Goal: Information Seeking & Learning: Learn about a topic

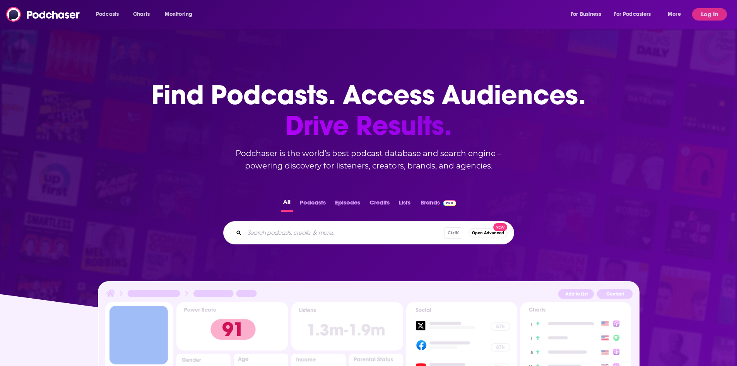
click at [727, 14] on div "Podcasts Charts Monitoring For Business For Podcasters More Log In" at bounding box center [368, 14] width 737 height 29
click at [724, 14] on button "Log In" at bounding box center [709, 14] width 35 height 12
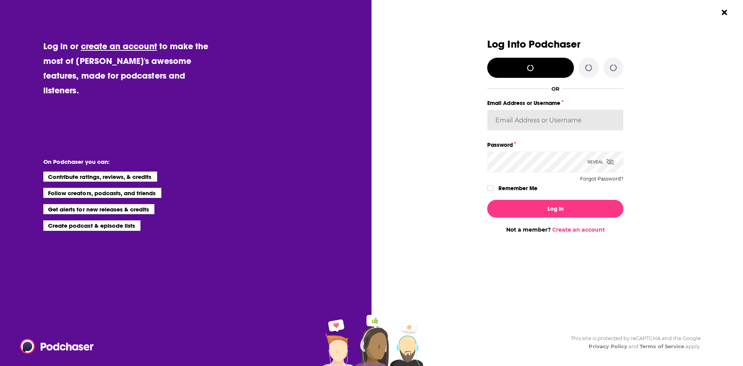
click at [551, 122] on input "Email Address or Username" at bounding box center [555, 120] width 136 height 21
type input "[EMAIL_ADDRESS][DOMAIN_NAME]"
click at [487, 200] on button "Log In" at bounding box center [555, 209] width 136 height 18
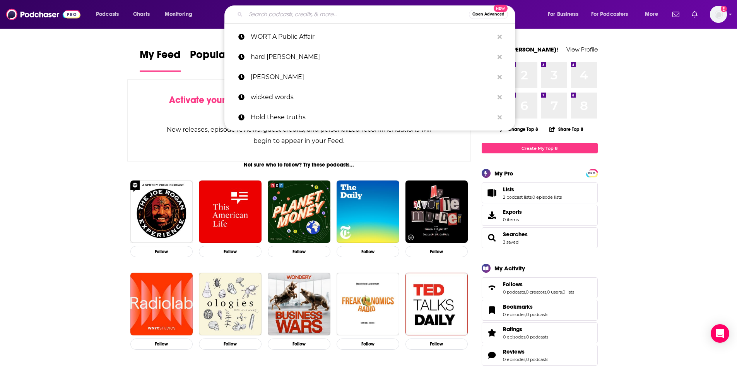
click at [313, 10] on input "Search podcasts, credits, & more..." at bounding box center [357, 14] width 223 height 12
paste input "Mission"
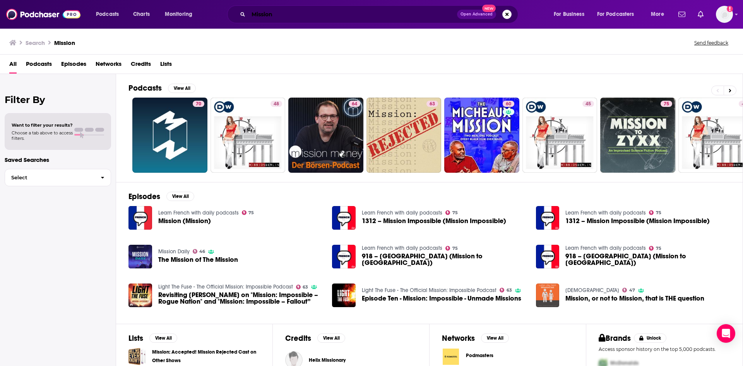
click at [307, 17] on input "Mission" at bounding box center [352, 14] width 209 height 12
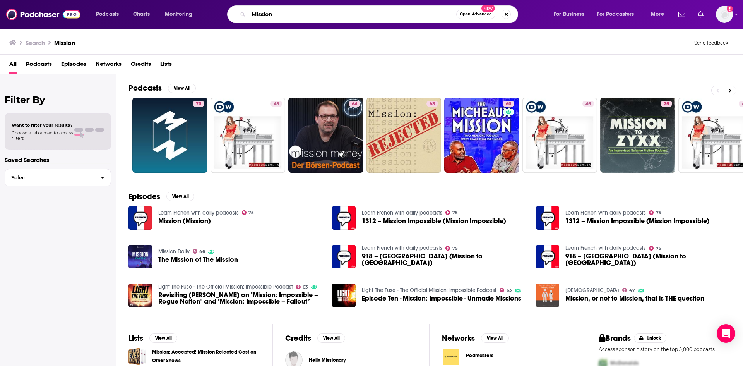
paste input "[PERSON_NAME]"
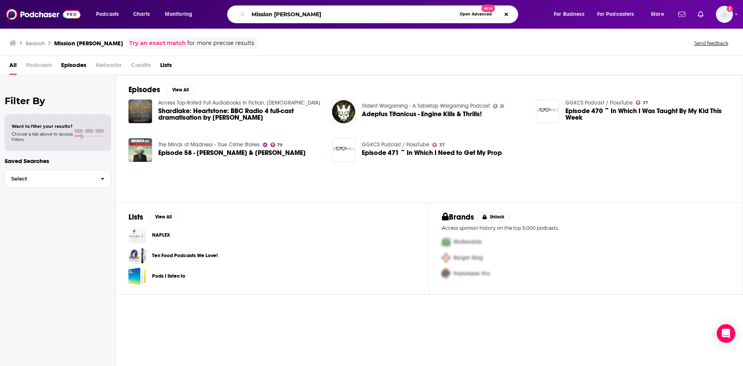
drag, startPoint x: 309, startPoint y: 17, endPoint x: 220, endPoint y: 14, distance: 89.1
click at [221, 14] on div "Mission [PERSON_NAME] Open Advanced New" at bounding box center [380, 14] width 331 height 18
type input "happiness [PERSON_NAME]"
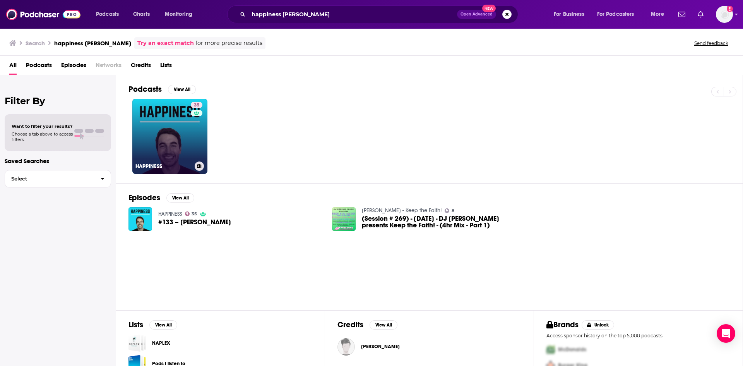
click at [173, 137] on link "35 HAPPINESS" at bounding box center [169, 136] width 75 height 75
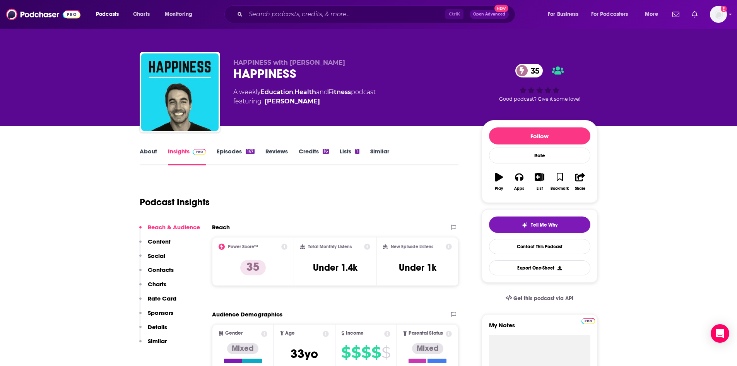
click at [145, 157] on link "About" at bounding box center [148, 156] width 17 height 18
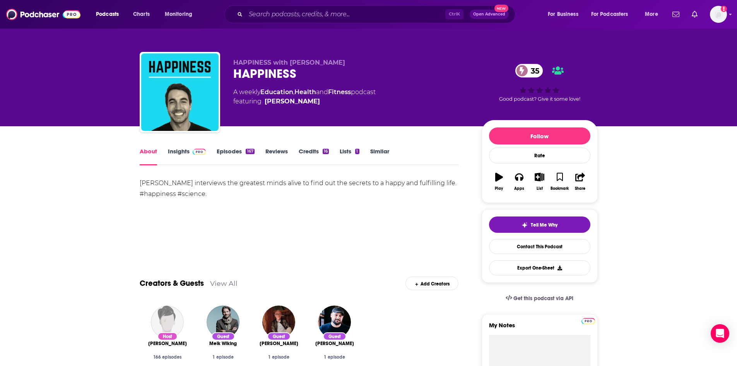
click at [239, 154] on link "Episodes 167" at bounding box center [236, 156] width 38 height 18
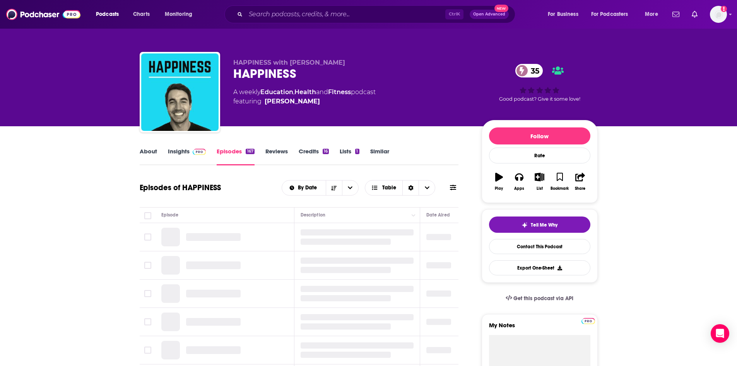
click at [153, 155] on link "About" at bounding box center [148, 156] width 17 height 18
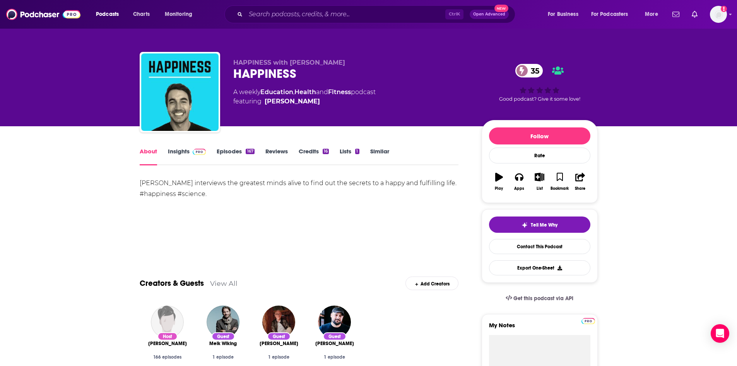
click at [233, 156] on link "Episodes 167" at bounding box center [236, 156] width 38 height 18
